Goal: Task Accomplishment & Management: Manage account settings

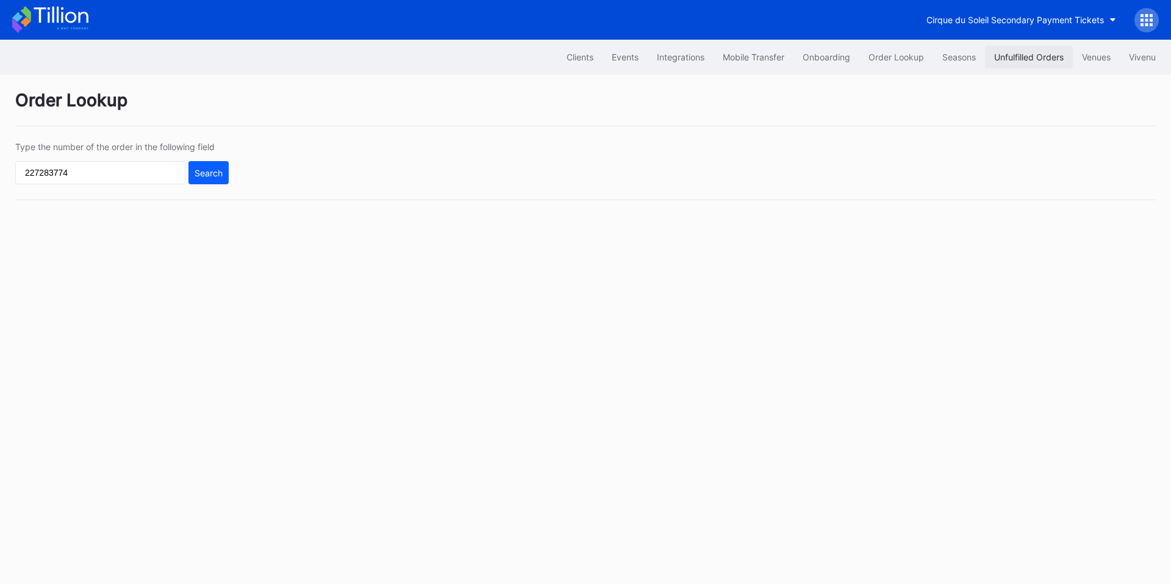
drag, startPoint x: 0, startPoint y: 0, endPoint x: 1021, endPoint y: 55, distance: 1022.2
click at [1021, 55] on div "Unfulfilled Orders" at bounding box center [1029, 57] width 70 height 10
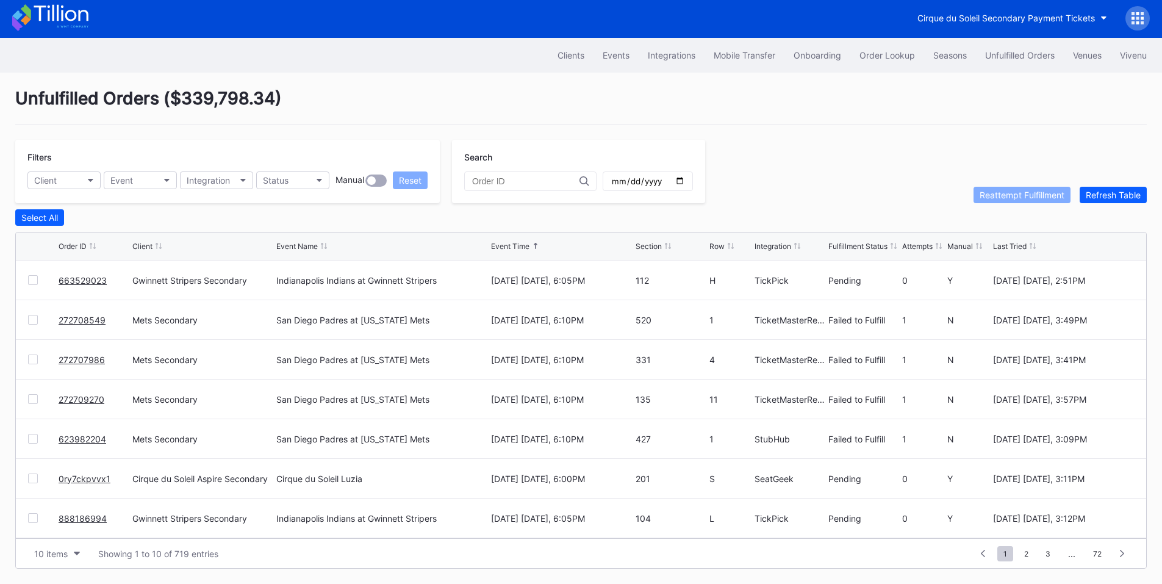
drag, startPoint x: 30, startPoint y: 323, endPoint x: 30, endPoint y: 334, distance: 10.4
click at [30, 323] on div at bounding box center [33, 320] width 10 height 10
click at [33, 357] on div at bounding box center [33, 359] width 10 height 10
click at [34, 398] on div at bounding box center [33, 399] width 10 height 10
click at [34, 440] on div at bounding box center [33, 439] width 10 height 10
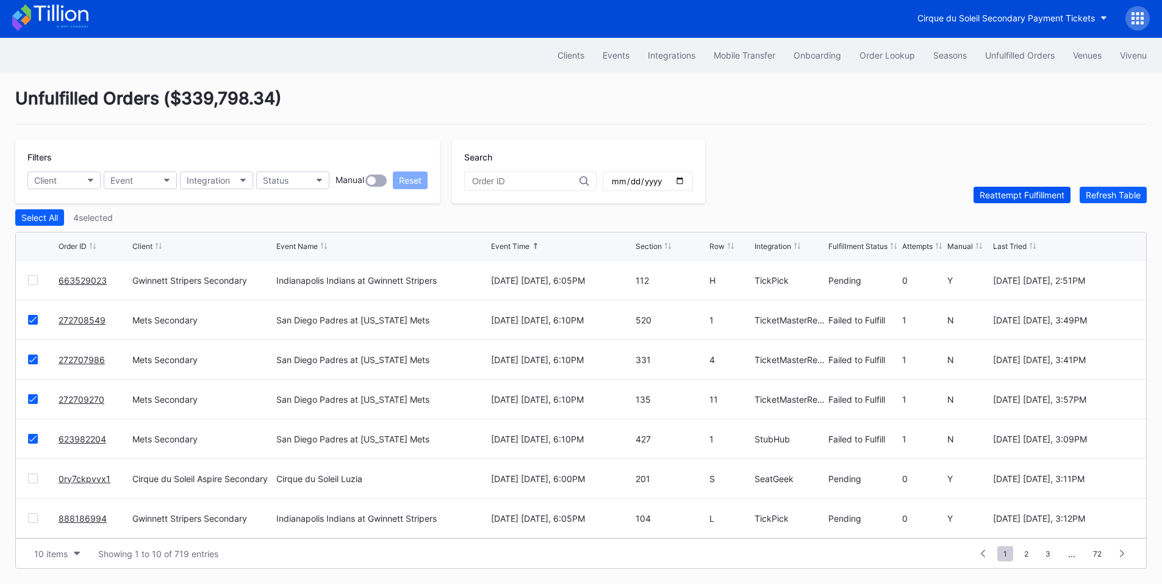
click at [1024, 187] on button "Reattempt Fulfillment" at bounding box center [1021, 195] width 97 height 16
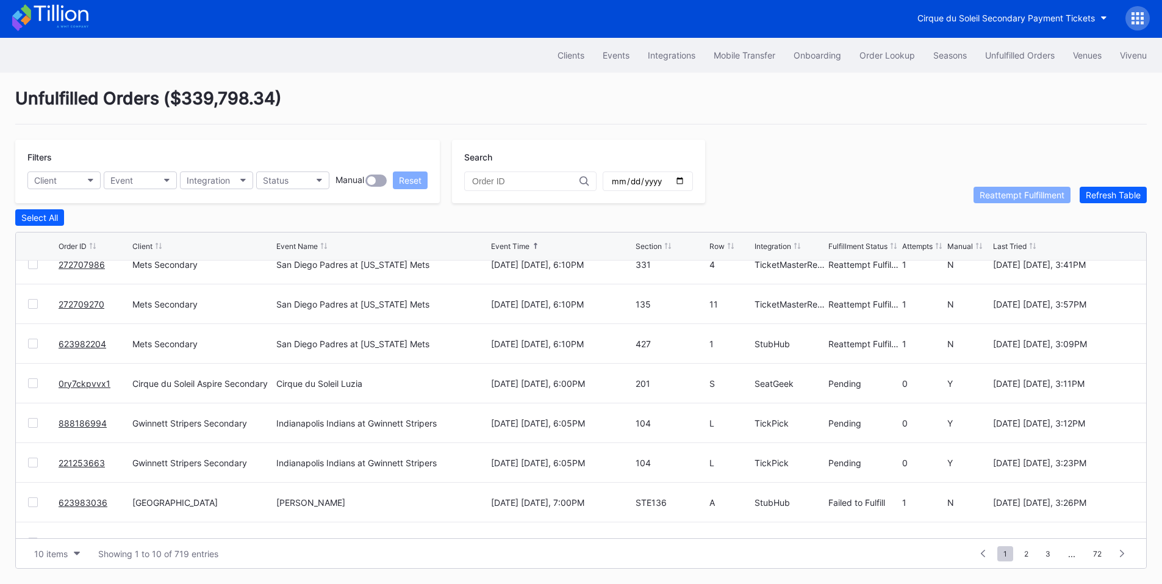
scroll to position [119, 0]
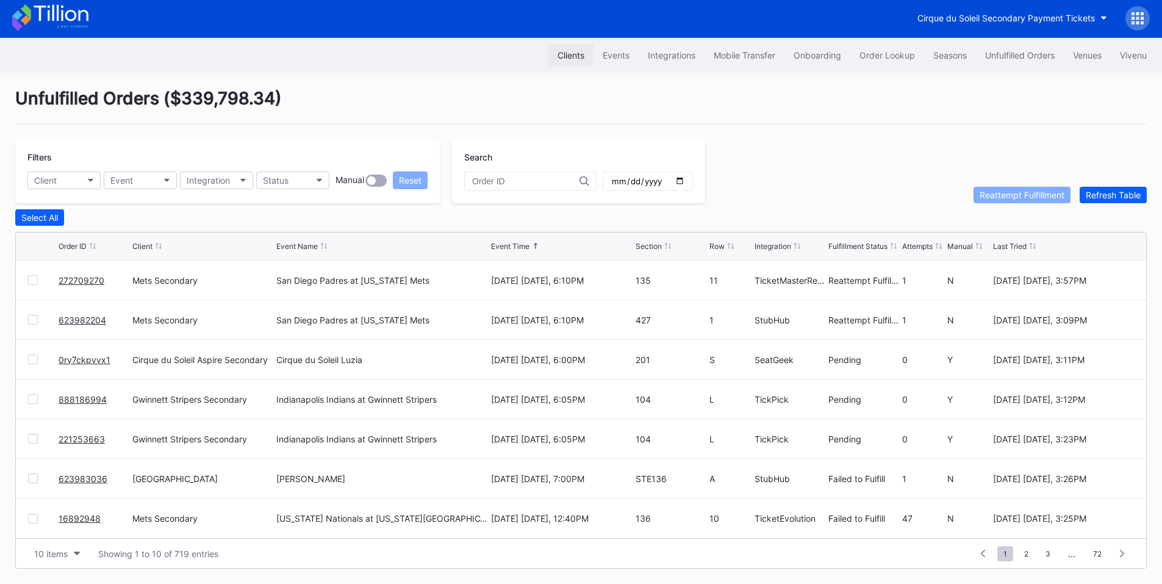
click at [571, 55] on div "Clients" at bounding box center [570, 55] width 27 height 10
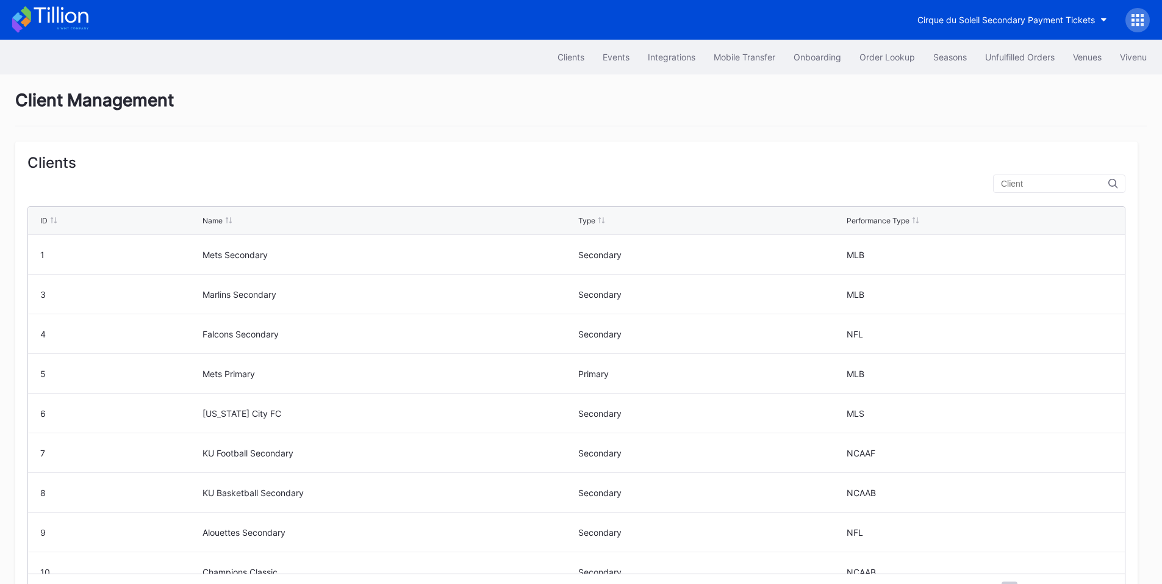
click at [1085, 188] on div at bounding box center [1059, 183] width 132 height 18
click at [1057, 176] on div at bounding box center [1059, 183] width 132 height 18
click at [1055, 181] on input "text" at bounding box center [1054, 184] width 107 height 10
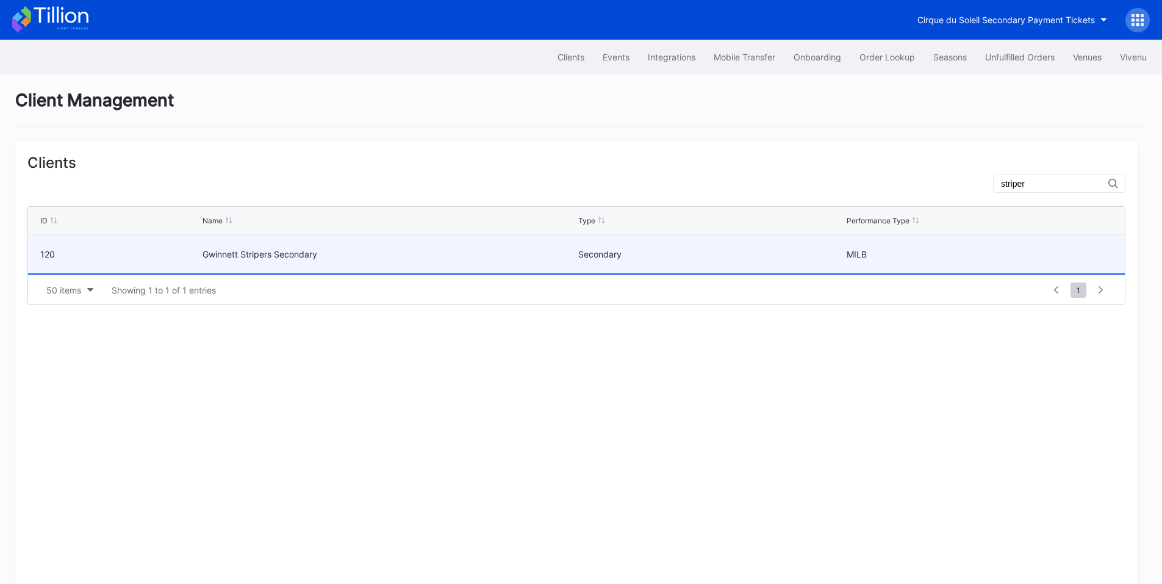
type input "striper"
click at [652, 248] on div "Secondary" at bounding box center [711, 254] width 266 height 38
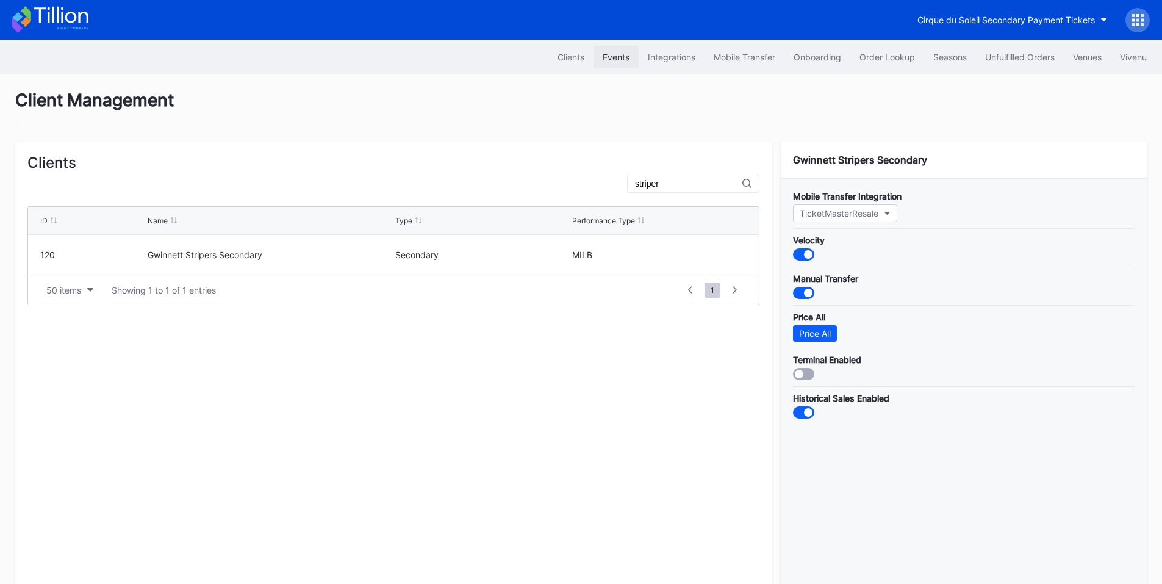
click at [602, 55] on div "Events" at bounding box center [615, 57] width 27 height 10
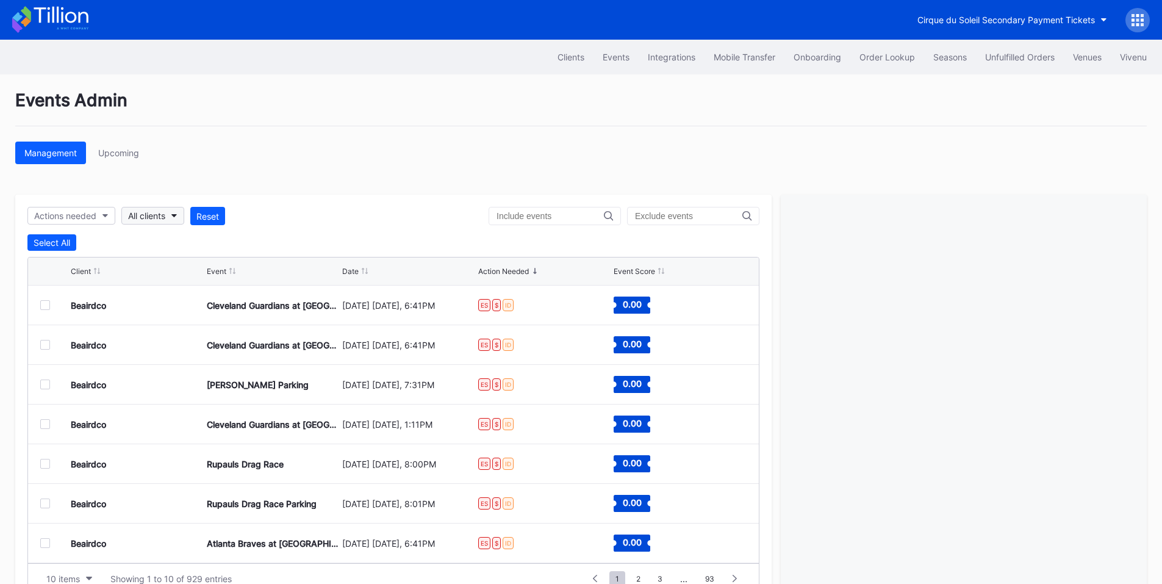
click at [165, 218] on div "All clients" at bounding box center [146, 215] width 37 height 10
type input "stripers"
click at [190, 279] on div "Gwinnett Stripers Secondary" at bounding box center [194, 270] width 142 height 23
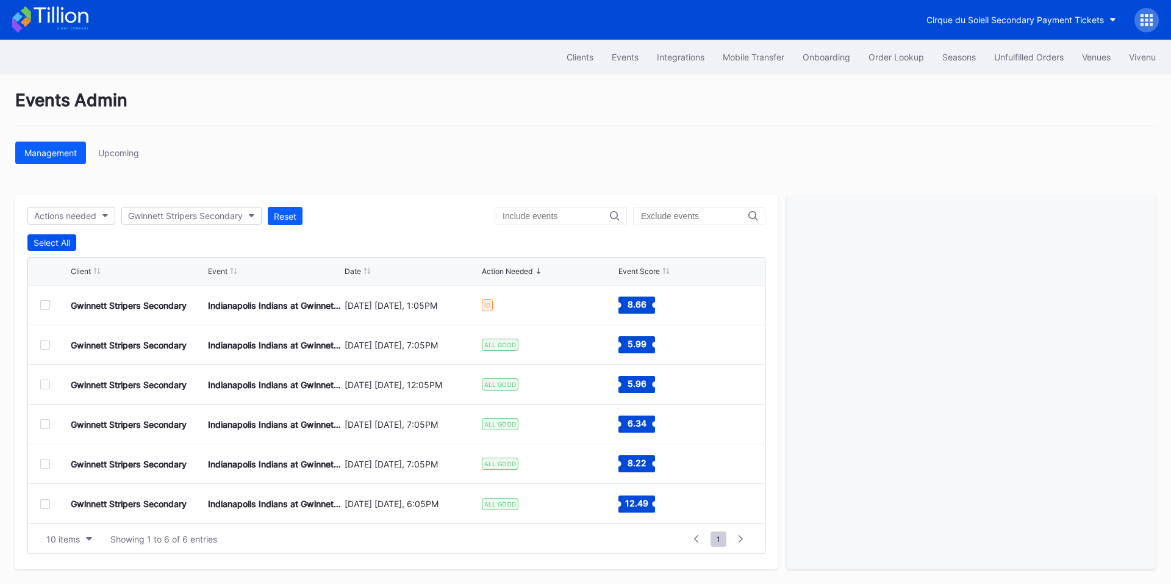
click at [51, 240] on div "Select All" at bounding box center [52, 242] width 37 height 10
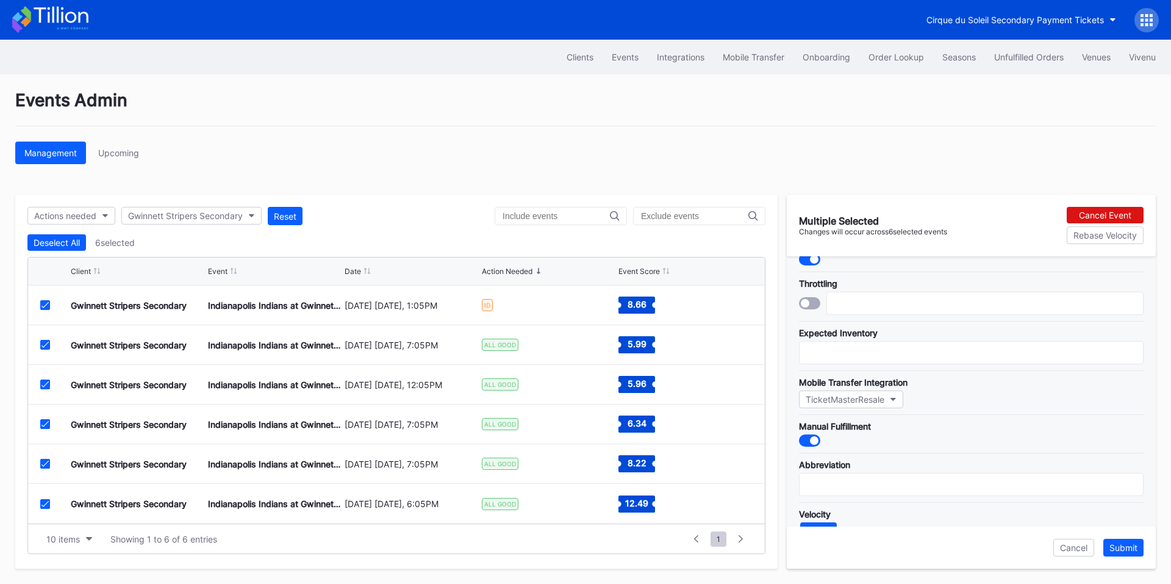
scroll to position [54, 0]
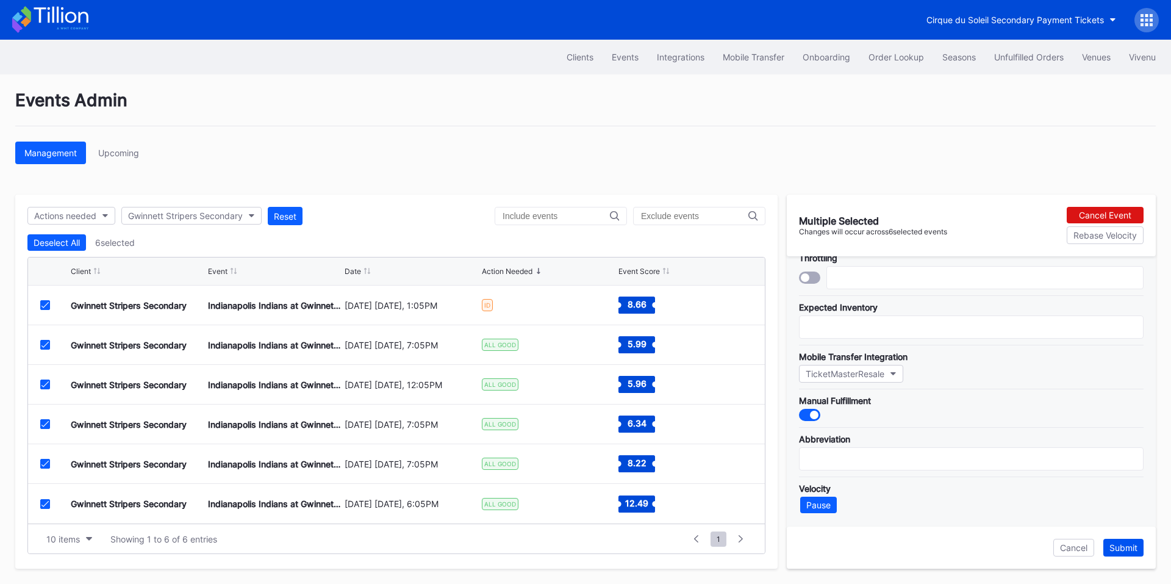
click at [1134, 553] on button "Submit" at bounding box center [1123, 547] width 40 height 18
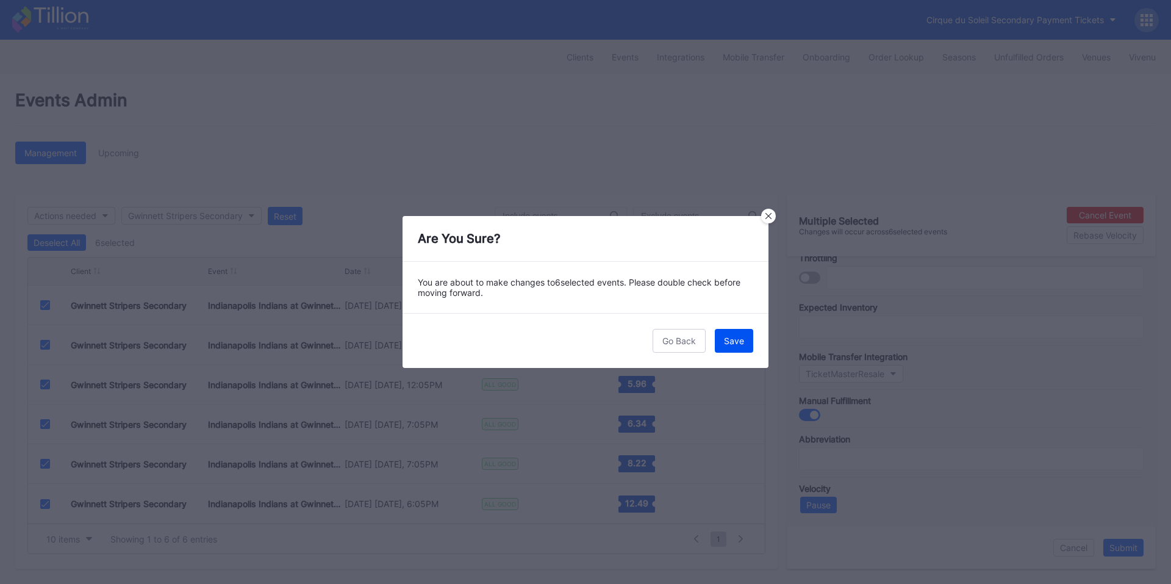
click at [737, 335] on button "Save" at bounding box center [734, 341] width 38 height 24
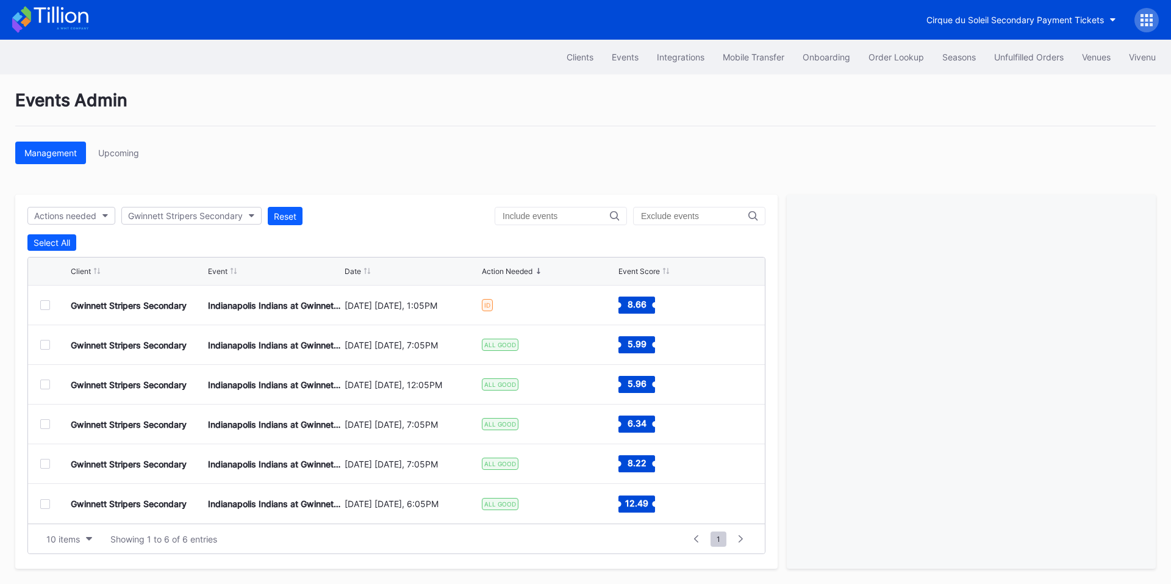
click at [41, 304] on div at bounding box center [45, 305] width 10 height 10
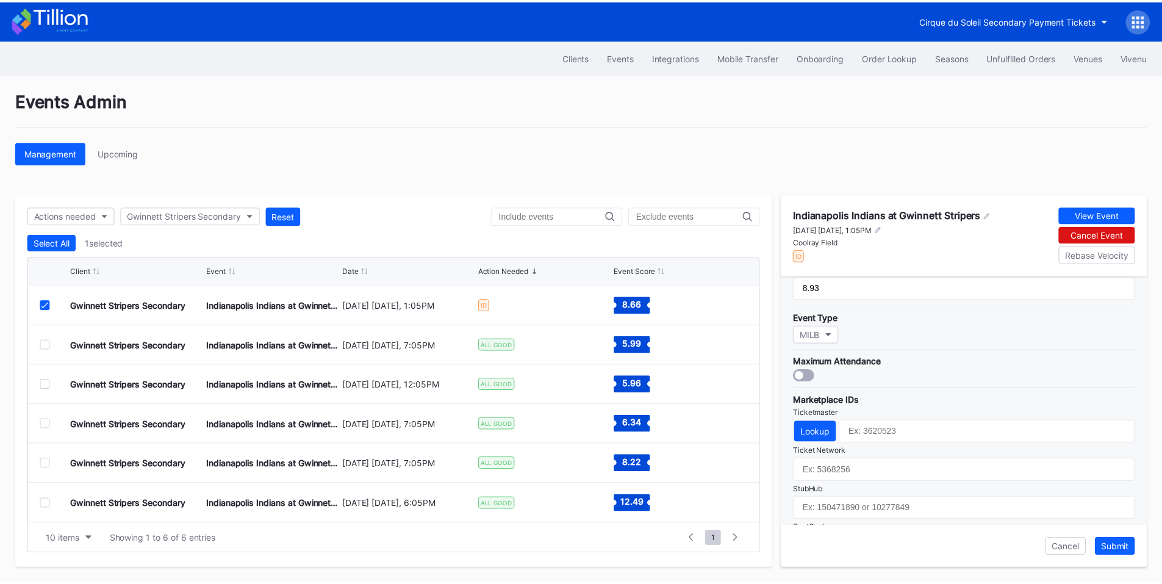
scroll to position [394, 0]
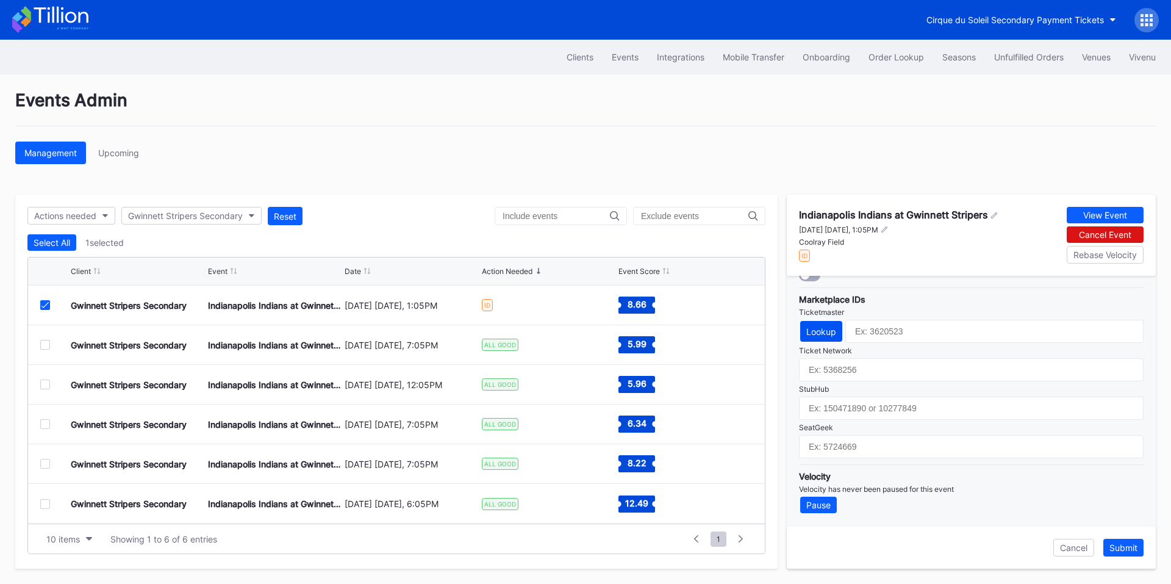
click at [824, 336] on div "Lookup" at bounding box center [821, 331] width 30 height 10
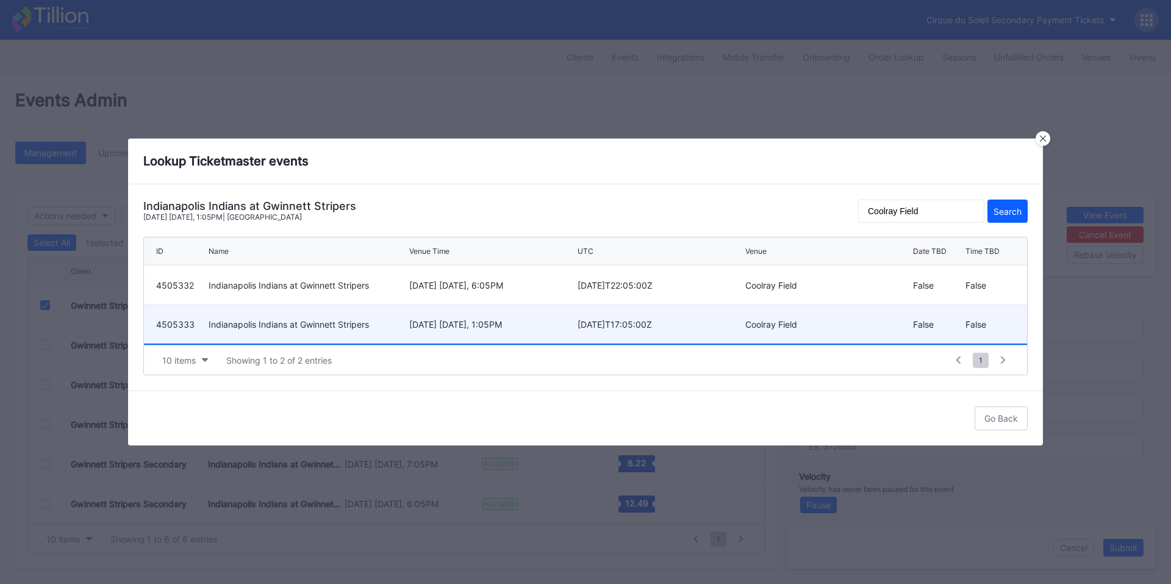
click at [464, 326] on div "September 21 Sunday, 1:05PM" at bounding box center [491, 324] width 165 height 10
type input "4505333"
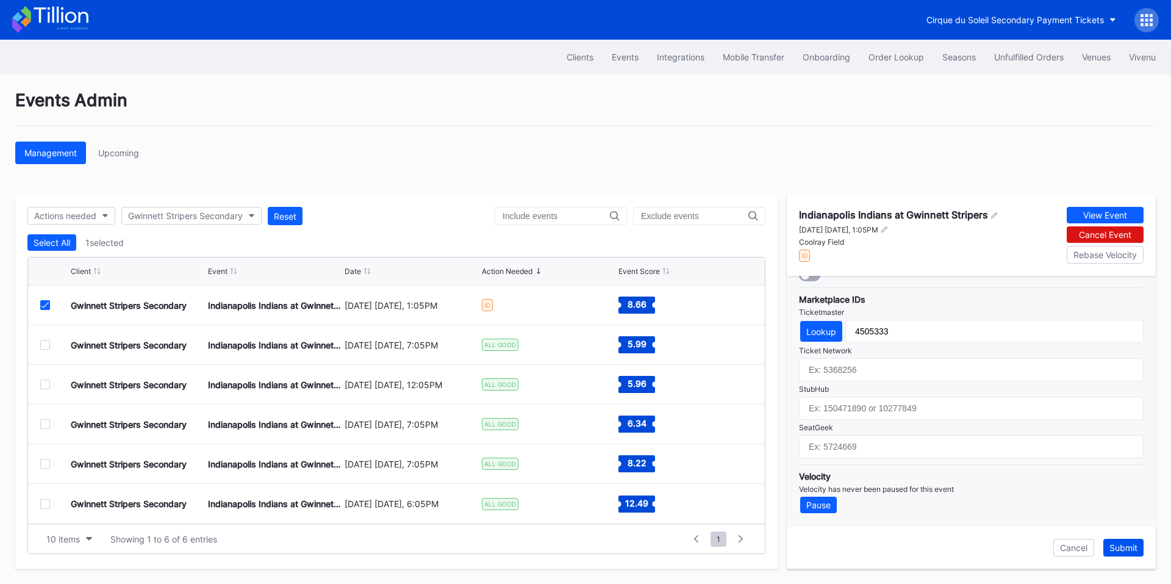
click at [1120, 548] on div "Submit" at bounding box center [1123, 547] width 28 height 10
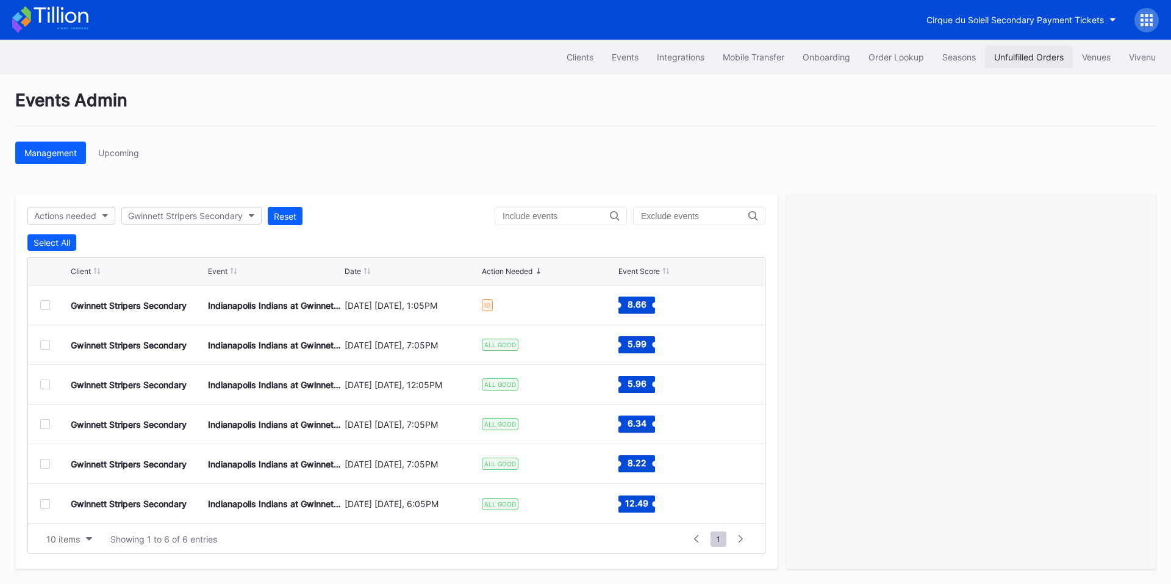
click at [1019, 60] on div "Unfulfilled Orders" at bounding box center [1029, 57] width 70 height 10
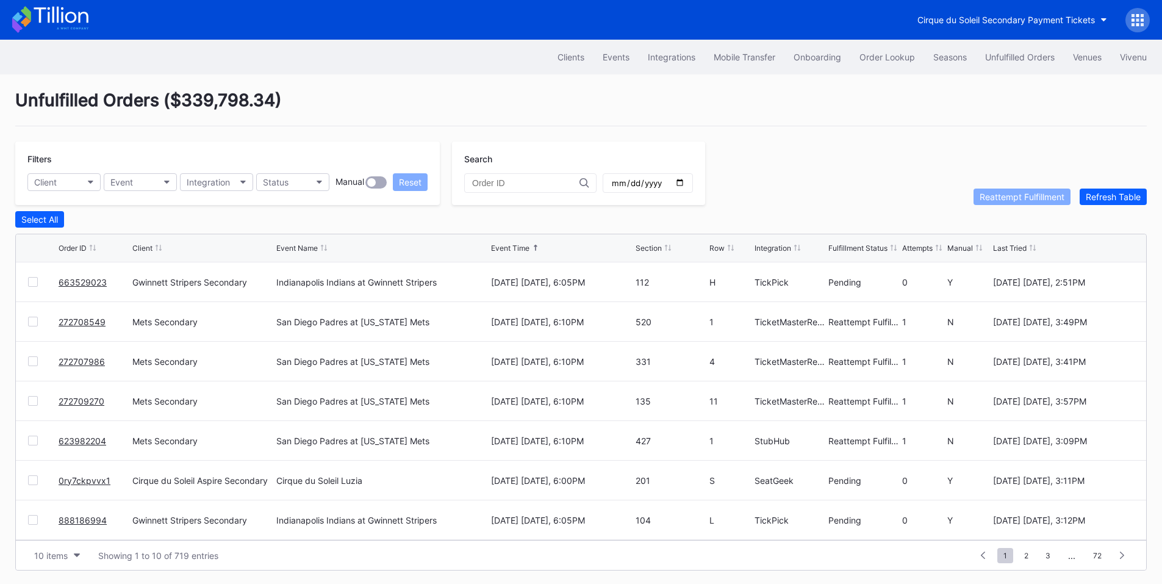
click at [374, 185] on div at bounding box center [371, 182] width 9 height 9
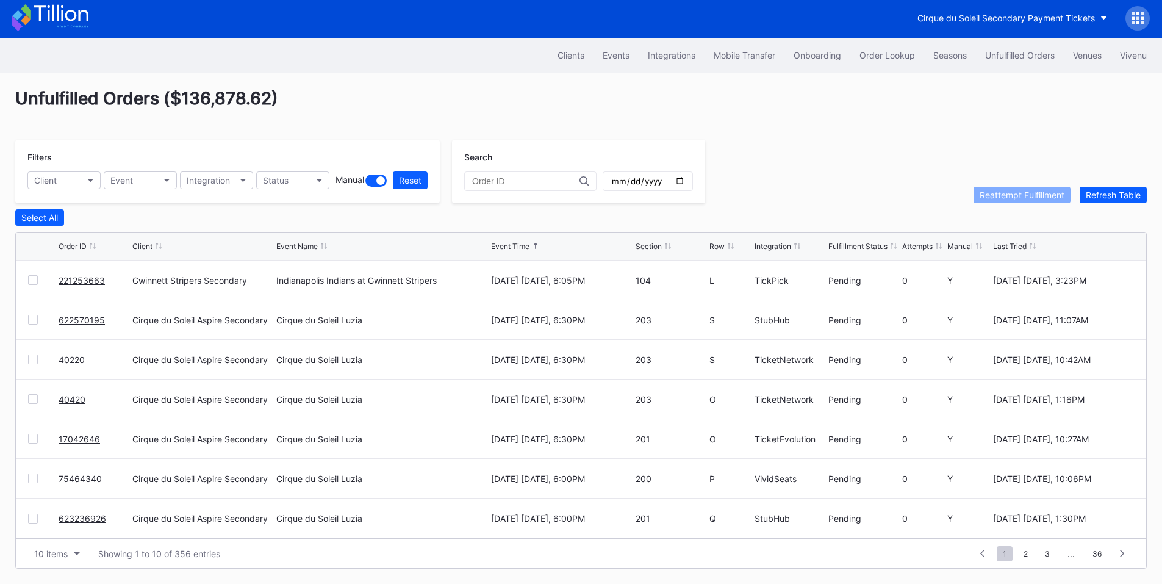
scroll to position [5, 0]
click at [65, 180] on button "Client" at bounding box center [63, 180] width 73 height 18
type input "aspire"
click at [121, 229] on div "Cirque du Soleil Aspire Secondary" at bounding box center [104, 234] width 135 height 10
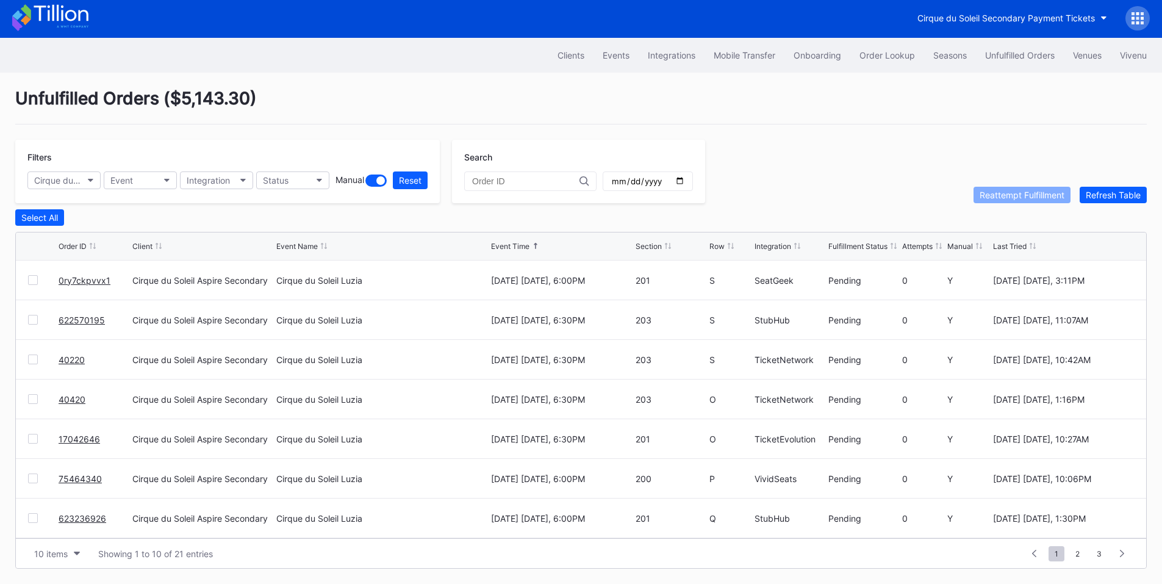
drag, startPoint x: 74, startPoint y: 315, endPoint x: 88, endPoint y: 303, distance: 17.7
click at [77, 180] on div "Cirque du Soleil Aspire Secondary" at bounding box center [58, 180] width 48 height 10
type input "pay"
click at [105, 235] on div "Cirque du Soleil LUZIA Montreal Secondary Payment Tickets" at bounding box center [134, 234] width 195 height 10
click at [79, 171] on button "Cirque du Soleil LUZIA Montreal Secondary Payment Tickets" at bounding box center [63, 180] width 73 height 18
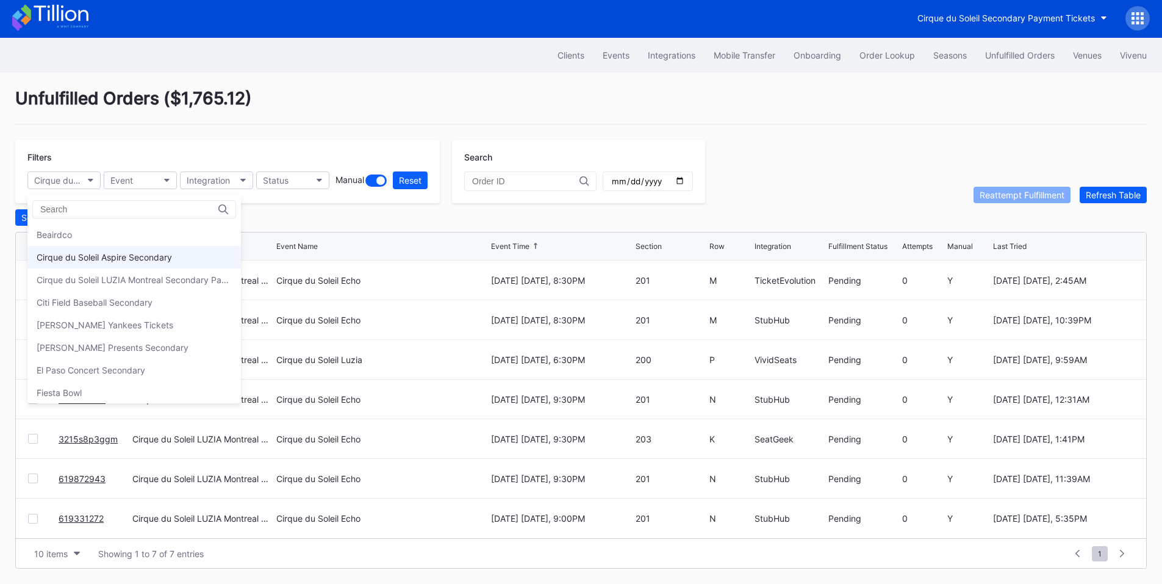
click at [134, 255] on div "Cirque du Soleil Aspire Secondary" at bounding box center [104, 257] width 135 height 10
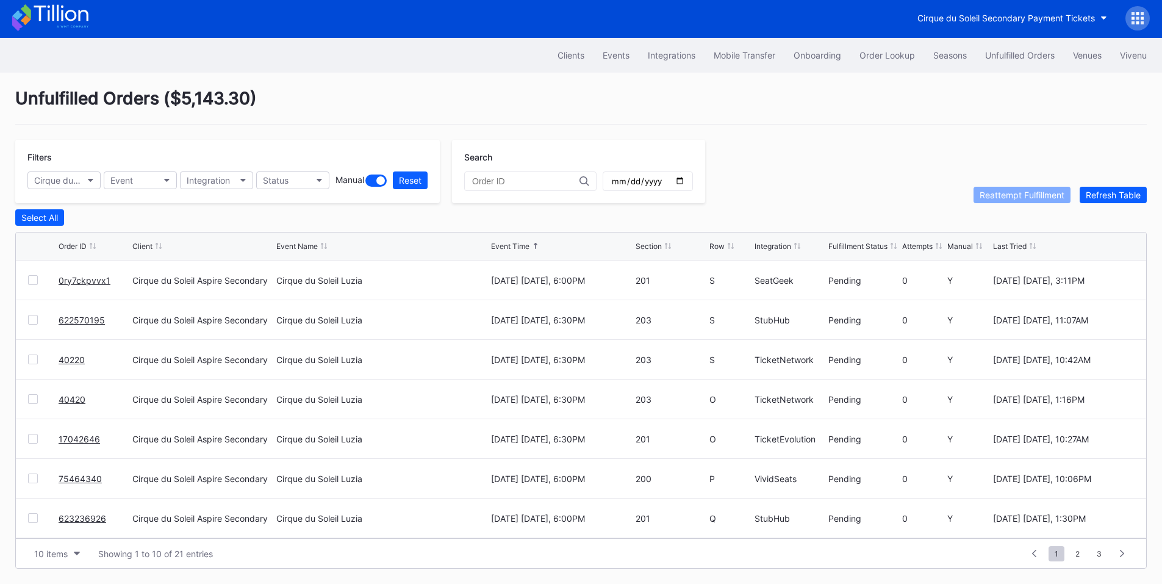
drag, startPoint x: 72, startPoint y: 436, endPoint x: 85, endPoint y: 424, distance: 18.1
drag, startPoint x: 76, startPoint y: 398, endPoint x: 120, endPoint y: 372, distance: 50.8
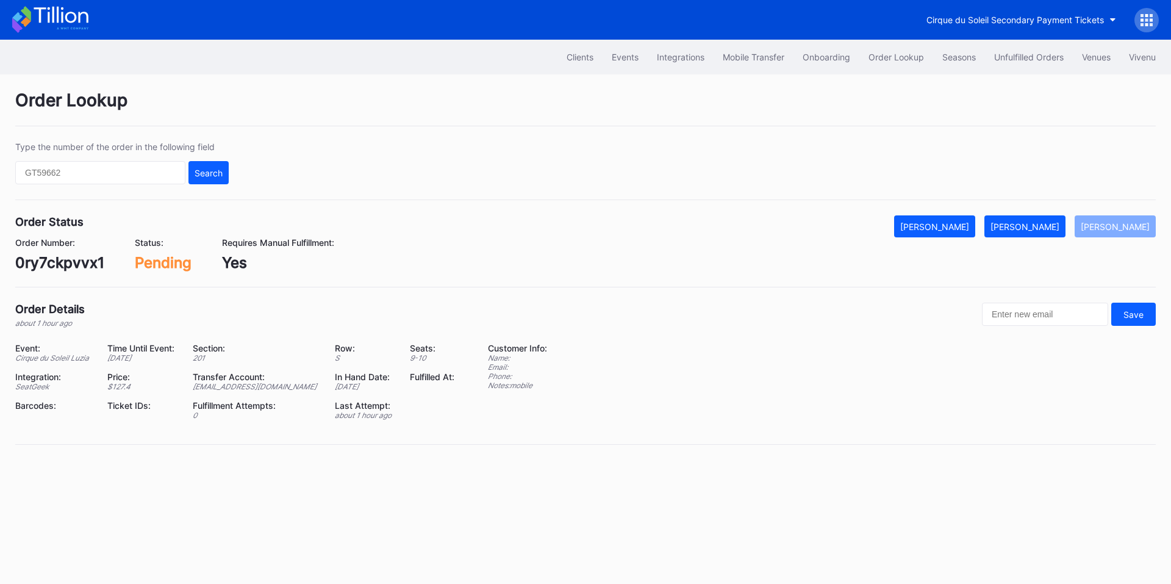
click at [47, 265] on div "0ry7ckpvvx1" at bounding box center [59, 263] width 89 height 18
copy div "0ry7ckpvvx1"
click at [1032, 230] on div "[PERSON_NAME]" at bounding box center [1024, 226] width 69 height 10
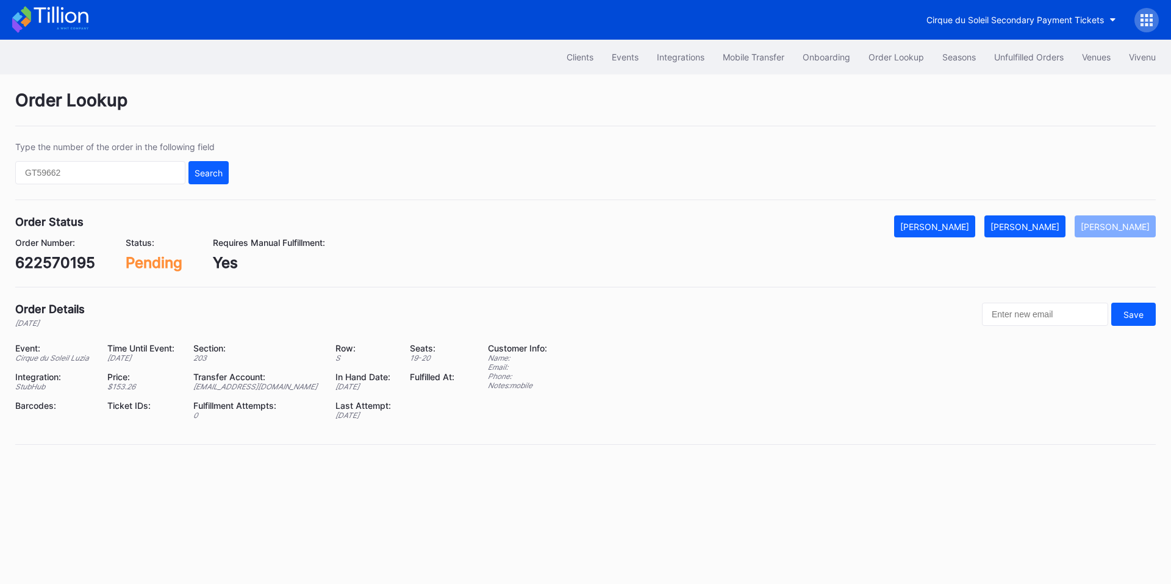
click at [66, 258] on div "622570195" at bounding box center [55, 263] width 80 height 18
copy div "622570195"
click at [1052, 224] on div "Mark Fulfilled" at bounding box center [1024, 226] width 69 height 10
click at [66, 259] on div "17042646" at bounding box center [51, 263] width 72 height 18
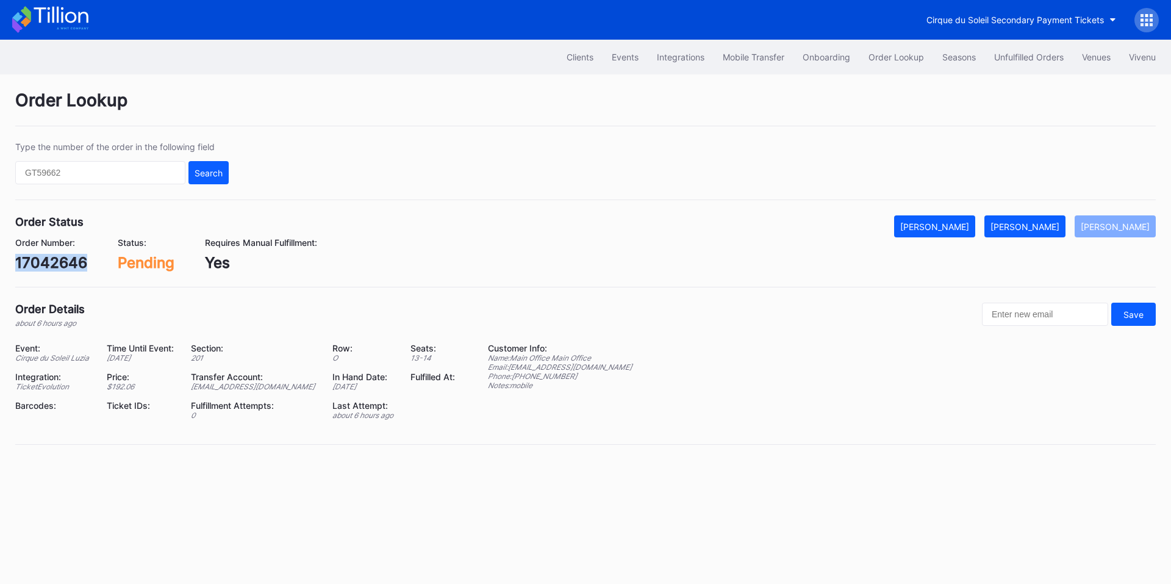
click at [66, 259] on div "17042646" at bounding box center [51, 263] width 72 height 18
copy div "17042646"
click at [1038, 227] on div "Mark Fulfilled" at bounding box center [1024, 226] width 69 height 10
click at [1029, 230] on div "Mark Fulfilled" at bounding box center [1024, 226] width 69 height 10
click at [1037, 220] on button "[PERSON_NAME]" at bounding box center [1024, 226] width 81 height 22
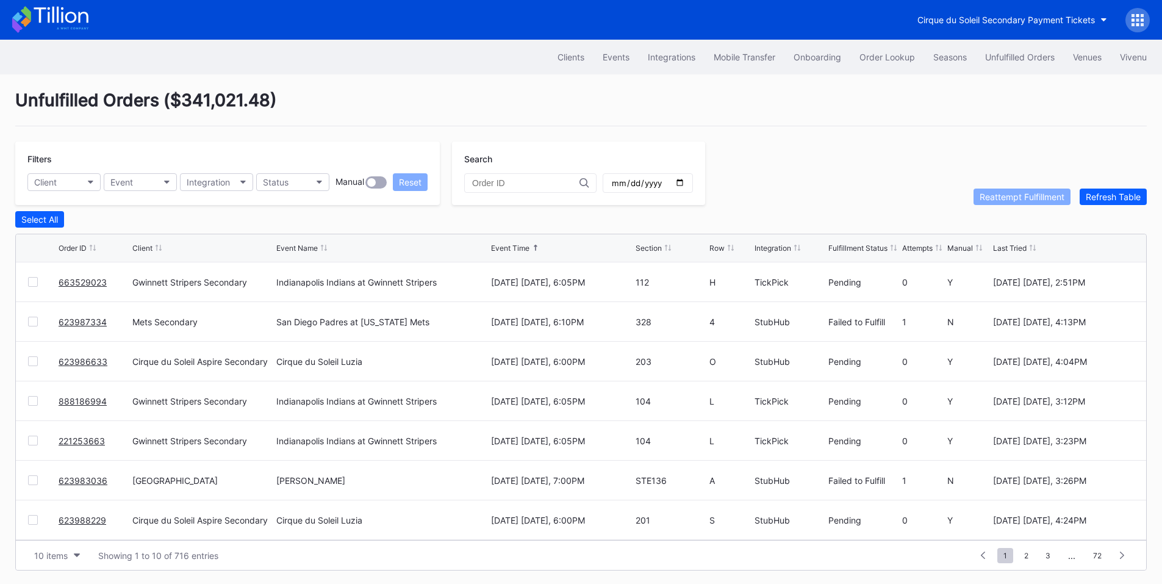
click at [36, 326] on div at bounding box center [33, 321] width 10 height 10
click at [1027, 201] on div "Reattempt Fulfillment" at bounding box center [1021, 196] width 85 height 10
click at [82, 184] on button "Client" at bounding box center [63, 182] width 73 height 18
type input "met"
click at [99, 235] on div "Mets Secondary" at bounding box center [69, 236] width 65 height 10
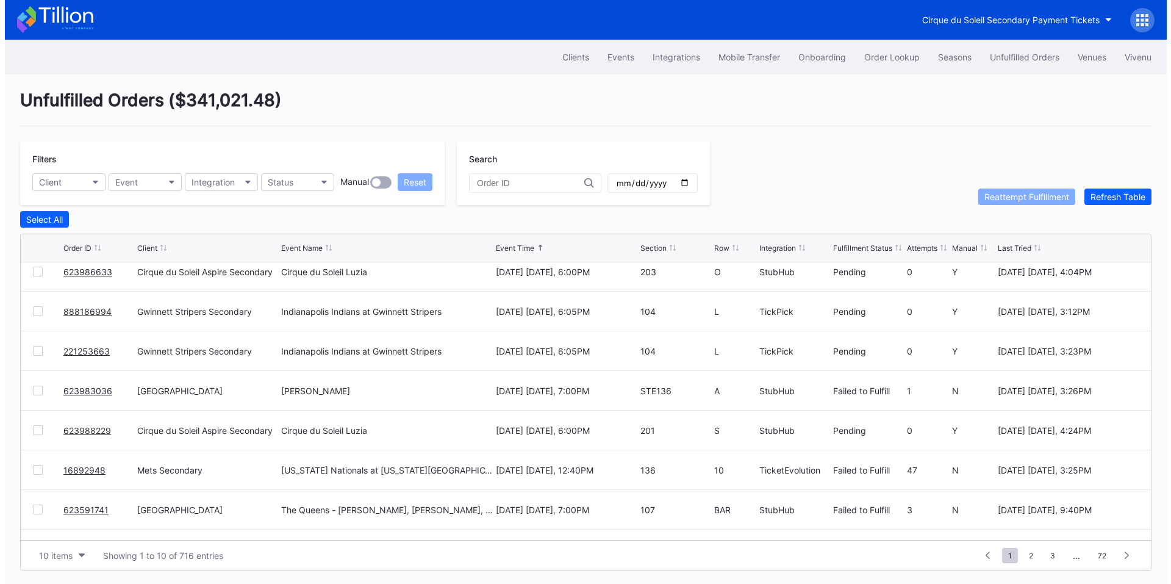
scroll to position [119, 0]
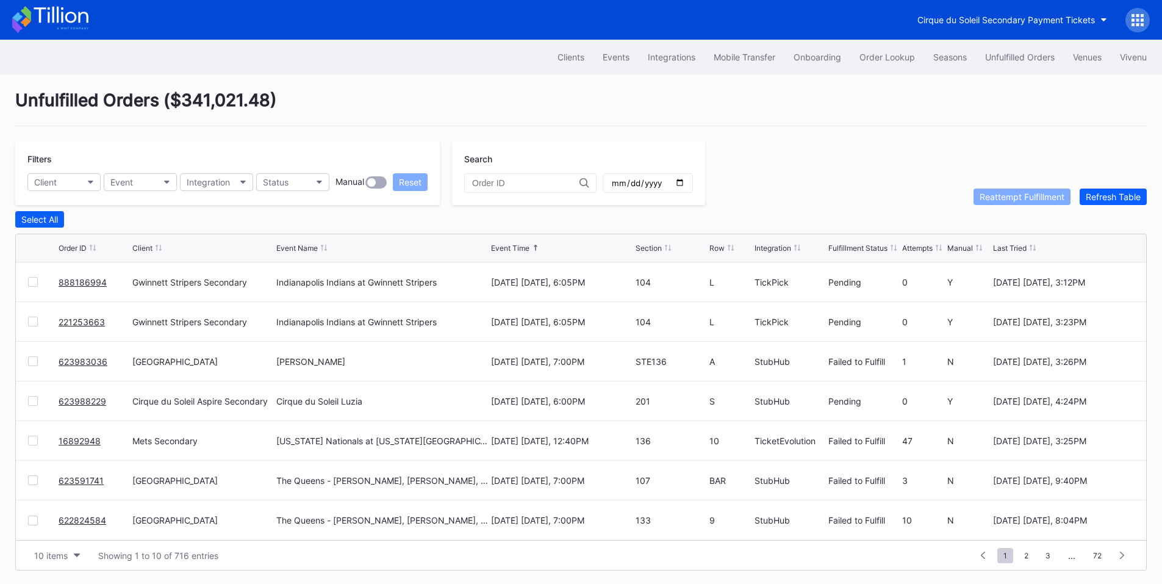
click at [84, 406] on link "623988229" at bounding box center [83, 401] width 48 height 10
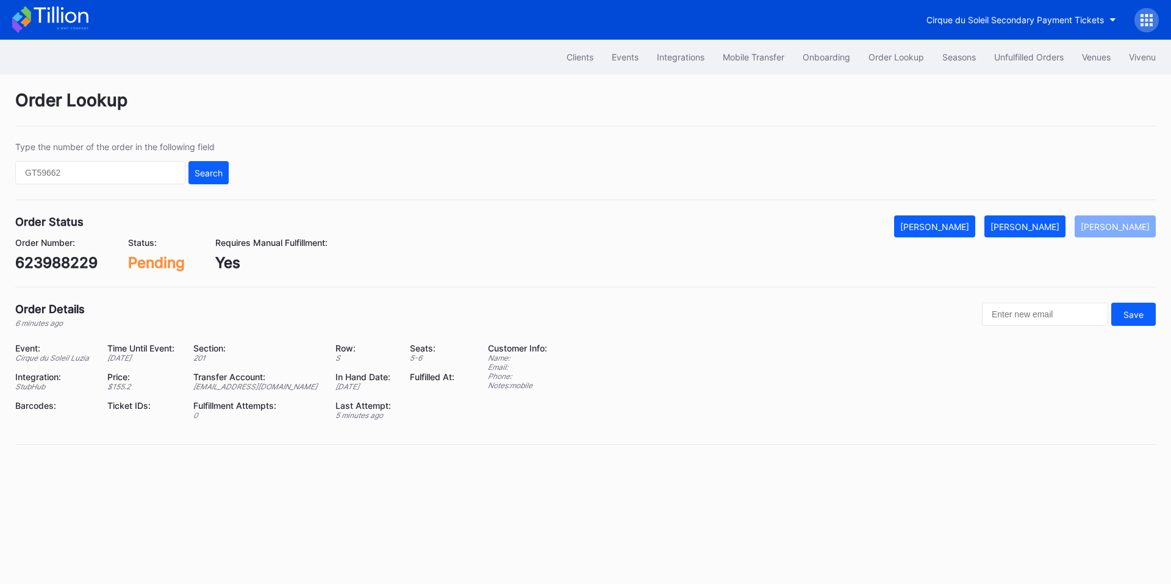
click at [51, 263] on div "623988229" at bounding box center [56, 263] width 82 height 18
copy div "623988229"
drag, startPoint x: 1053, startPoint y: 226, endPoint x: 1102, endPoint y: 209, distance: 52.1
click at [1053, 226] on div "Mark Fulfilled" at bounding box center [1024, 226] width 69 height 10
